Goal: Find specific page/section: Find specific page/section

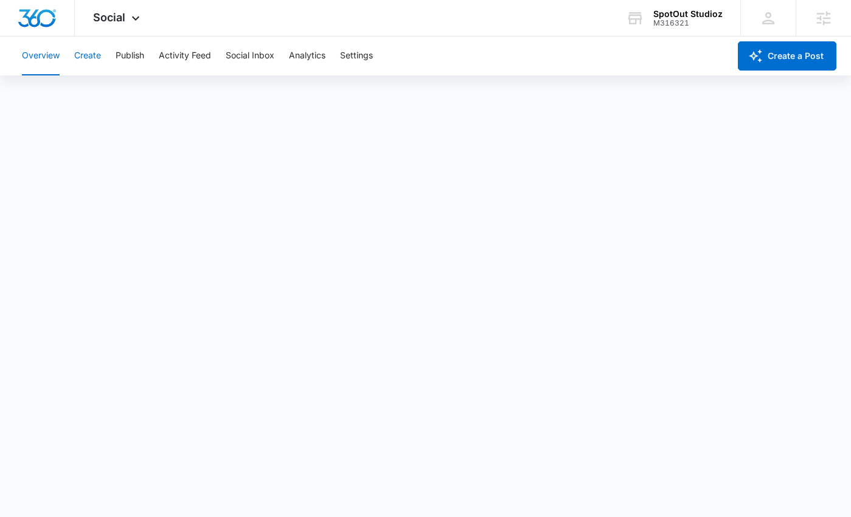
click at [84, 50] on button "Create" at bounding box center [87, 55] width 27 height 39
click at [109, 101] on button "Approvals" at bounding box center [119, 93] width 41 height 34
click at [66, 88] on button "Content Library" at bounding box center [53, 93] width 62 height 34
click at [133, 96] on button "Approvals" at bounding box center [119, 93] width 41 height 34
